Goal: Task Accomplishment & Management: Manage account settings

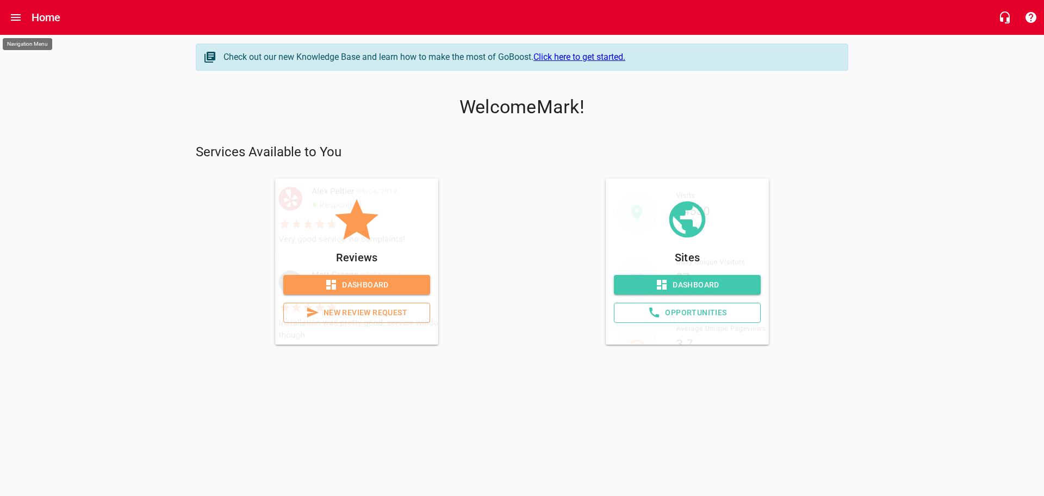
click at [28, 20] on button "Open drawer" at bounding box center [16, 17] width 26 height 26
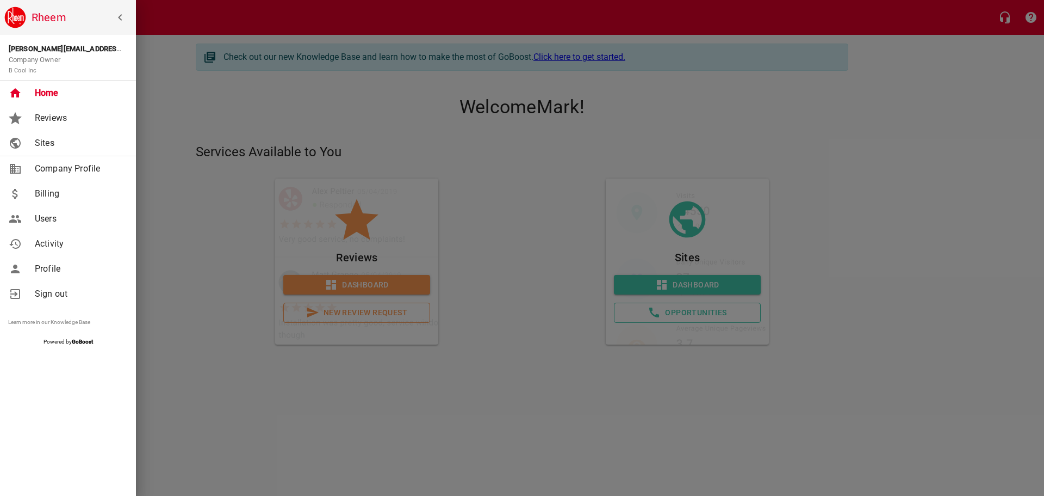
click at [47, 193] on span "Billing" at bounding box center [79, 193] width 88 height 13
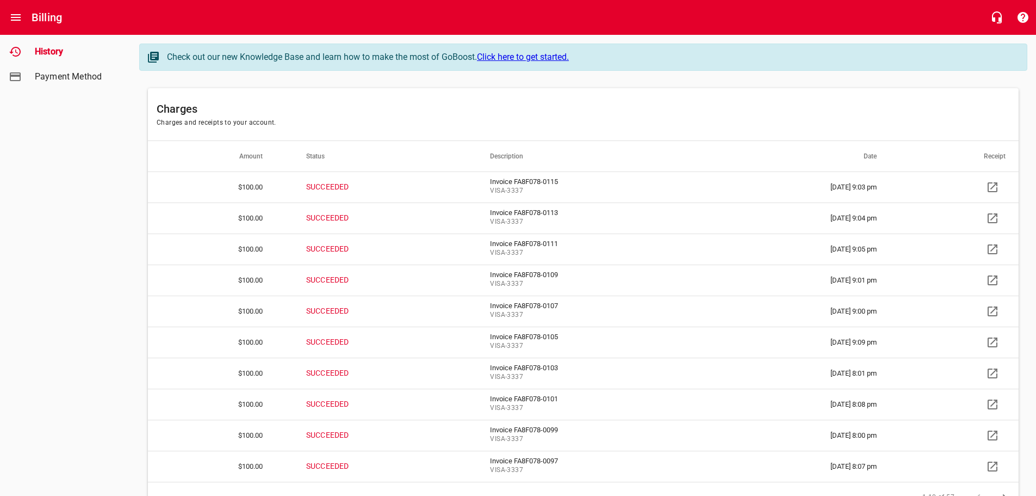
click at [997, 190] on icon at bounding box center [993, 187] width 10 height 10
